Goal: Task Accomplishment & Management: Manage account settings

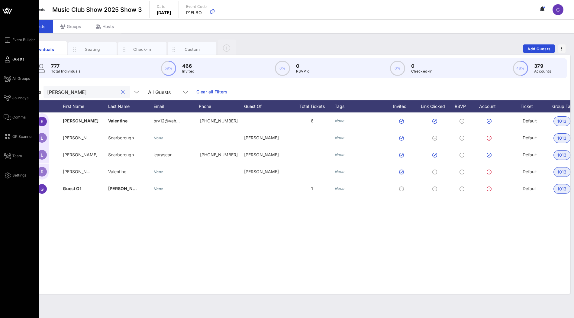
scroll to position [0, 118]
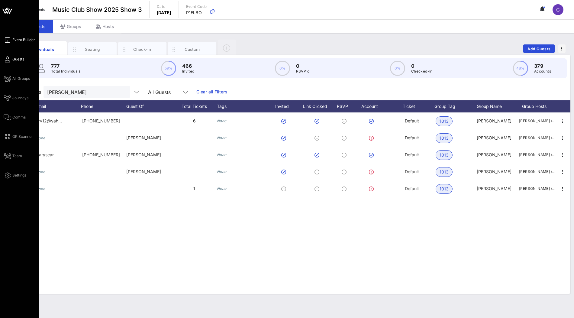
click at [20, 41] on span "Event Builder" at bounding box center [23, 39] width 23 height 5
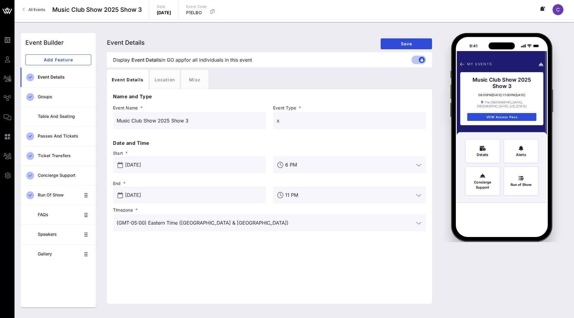
click at [187, 178] on div "End * [DATE]" at bounding box center [189, 192] width 160 height 30
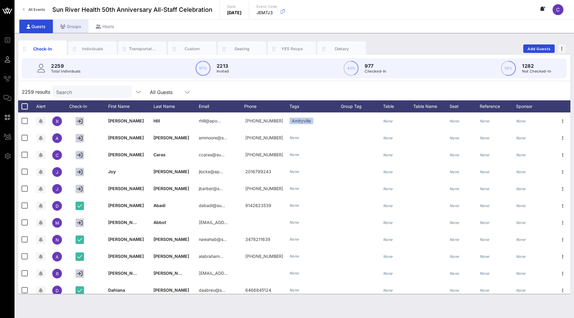
click at [78, 26] on div "Groups" at bounding box center [71, 27] width 36 height 14
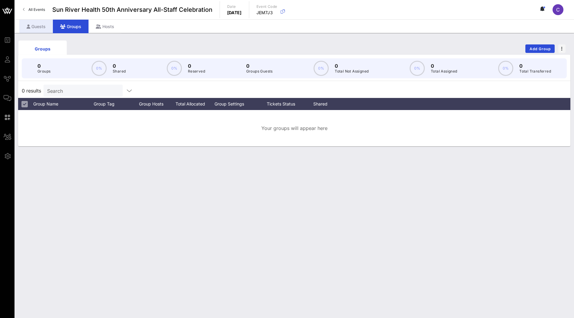
click at [40, 29] on div "Guests" at bounding box center [36, 27] width 34 height 14
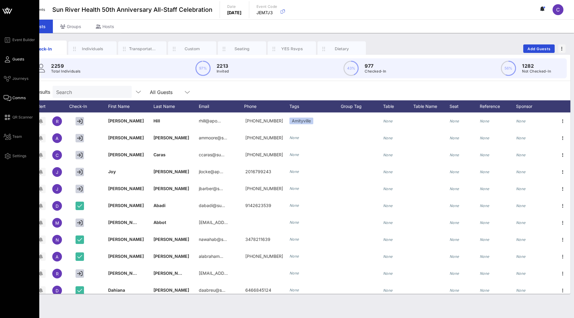
click at [18, 100] on span "Comms" at bounding box center [18, 97] width 13 height 5
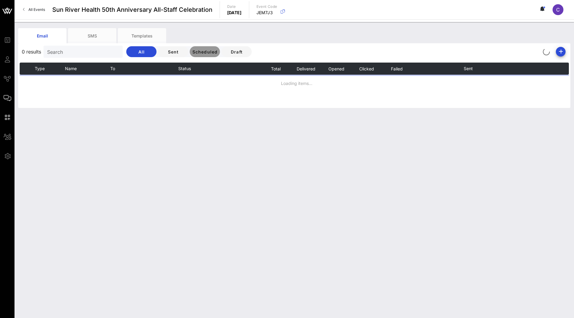
click at [192, 49] on span "Scheduled" at bounding box center [205, 51] width 26 height 5
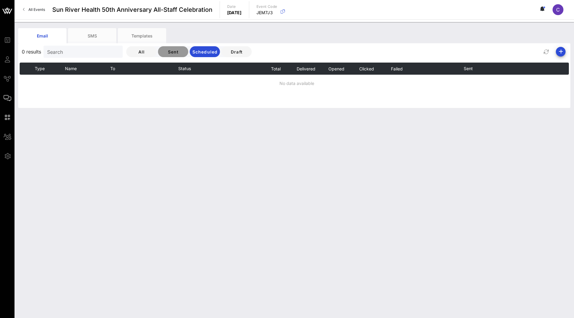
click at [163, 52] on span "Sent" at bounding box center [173, 51] width 21 height 5
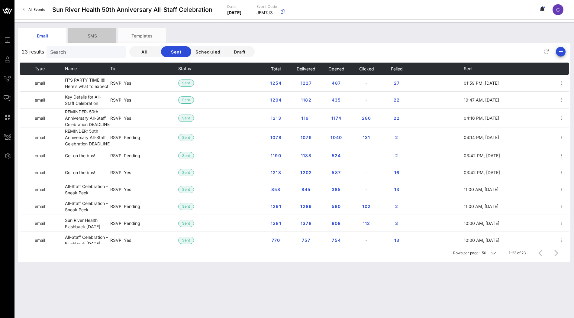
click at [93, 39] on div "SMS" at bounding box center [92, 35] width 48 height 15
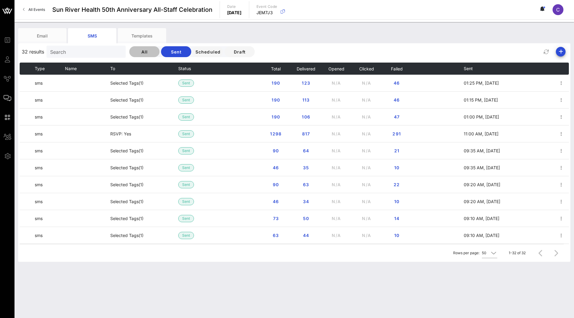
click at [134, 50] on span "All" at bounding box center [144, 51] width 21 height 5
